Goal: Task Accomplishment & Management: Use online tool/utility

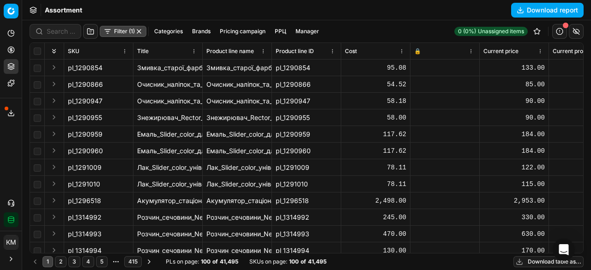
click at [544, 263] on button "Download table as..." at bounding box center [548, 261] width 70 height 11
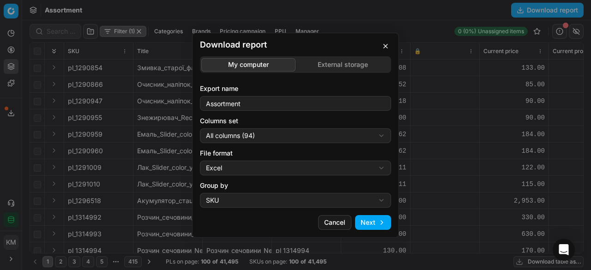
click at [368, 219] on button "Next" at bounding box center [373, 222] width 36 height 15
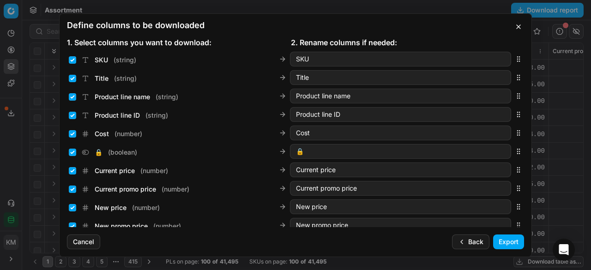
click at [501, 238] on button "Export" at bounding box center [508, 241] width 31 height 15
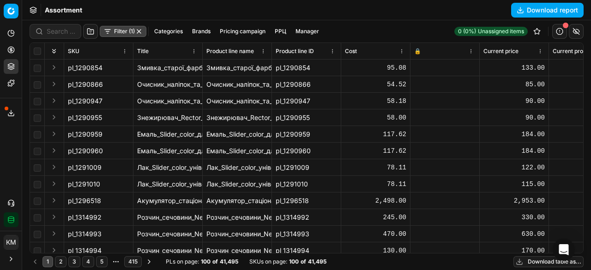
click at [2, 114] on div "Export service 71" at bounding box center [11, 113] width 22 height 22
click at [6, 114] on button "Export service" at bounding box center [11, 113] width 15 height 15
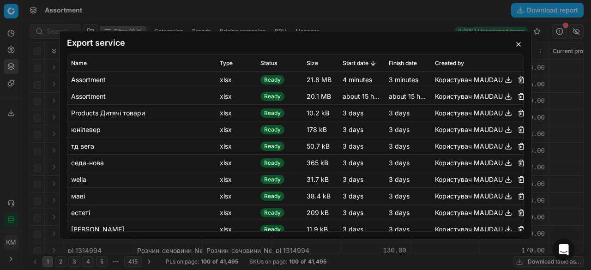
click at [502, 82] on button "button" at bounding box center [507, 79] width 11 height 11
click at [515, 43] on button "button" at bounding box center [518, 44] width 11 height 11
